Goal: Task Accomplishment & Management: Manage account settings

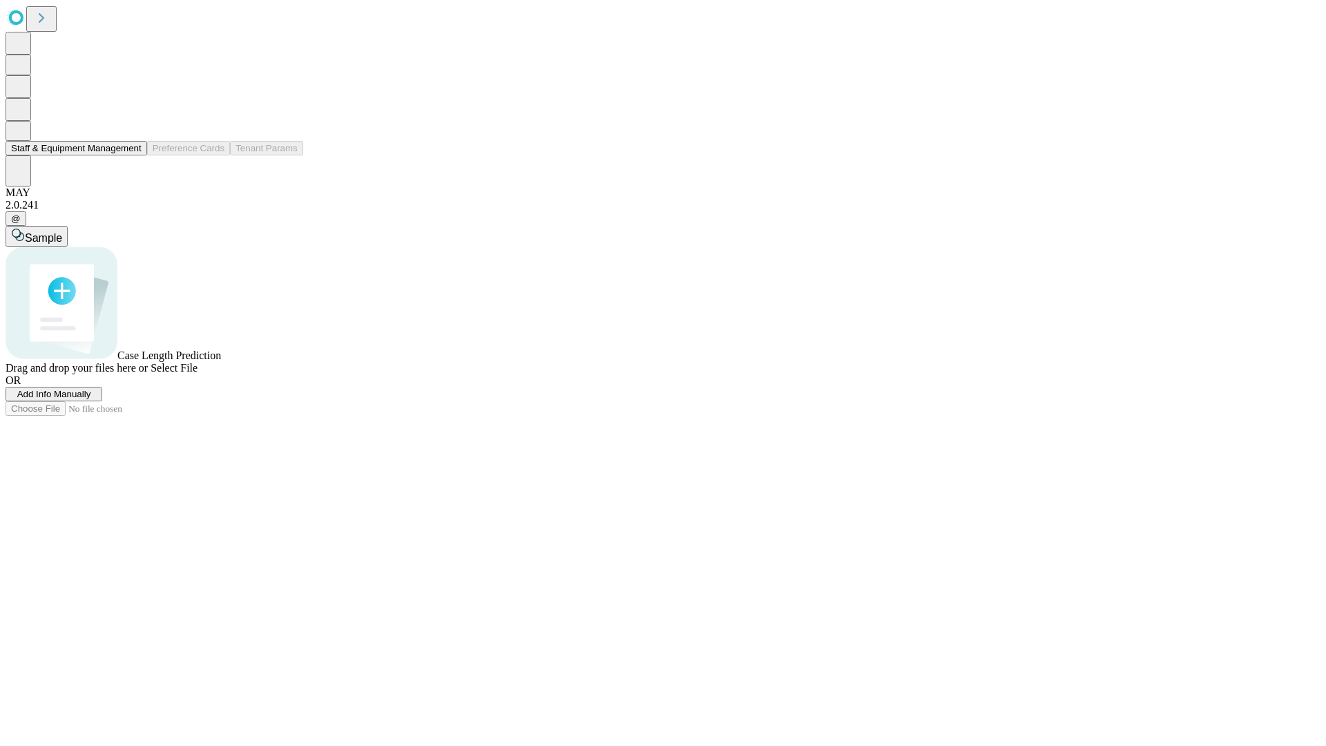
click at [132, 155] on button "Staff & Equipment Management" at bounding box center [77, 148] width 142 height 14
